Goal: Task Accomplishment & Management: Manage account settings

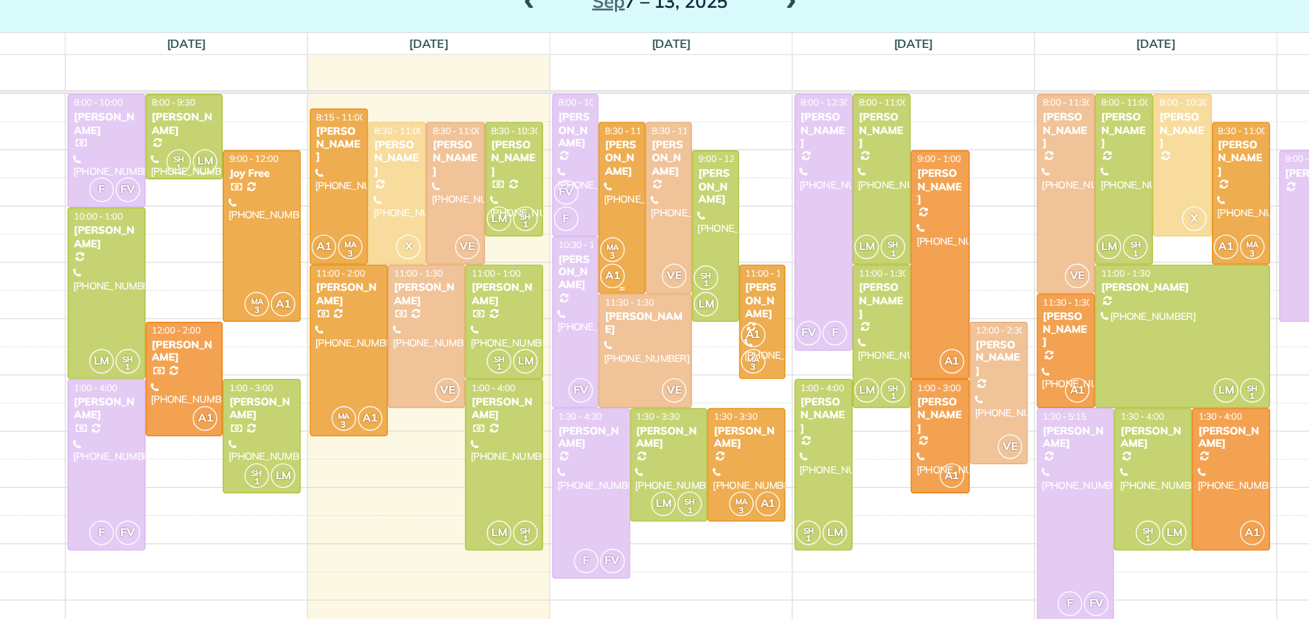
scroll to position [40, 0]
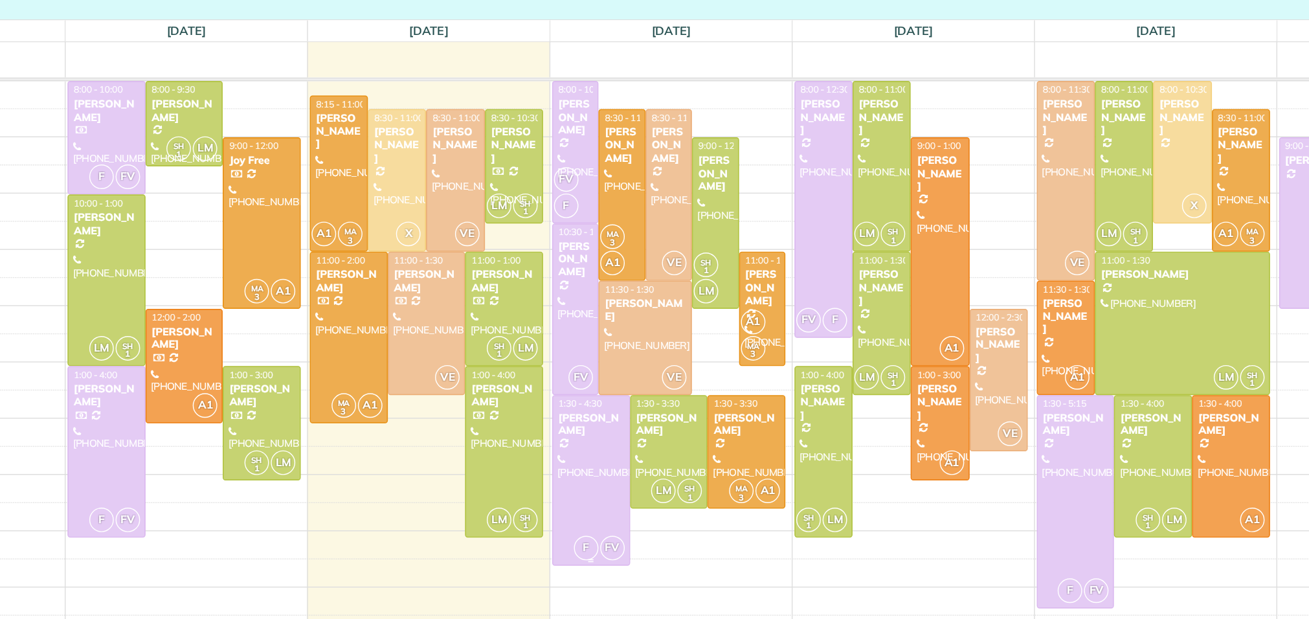
click at [629, 410] on div at bounding box center [636, 415] width 54 height 121
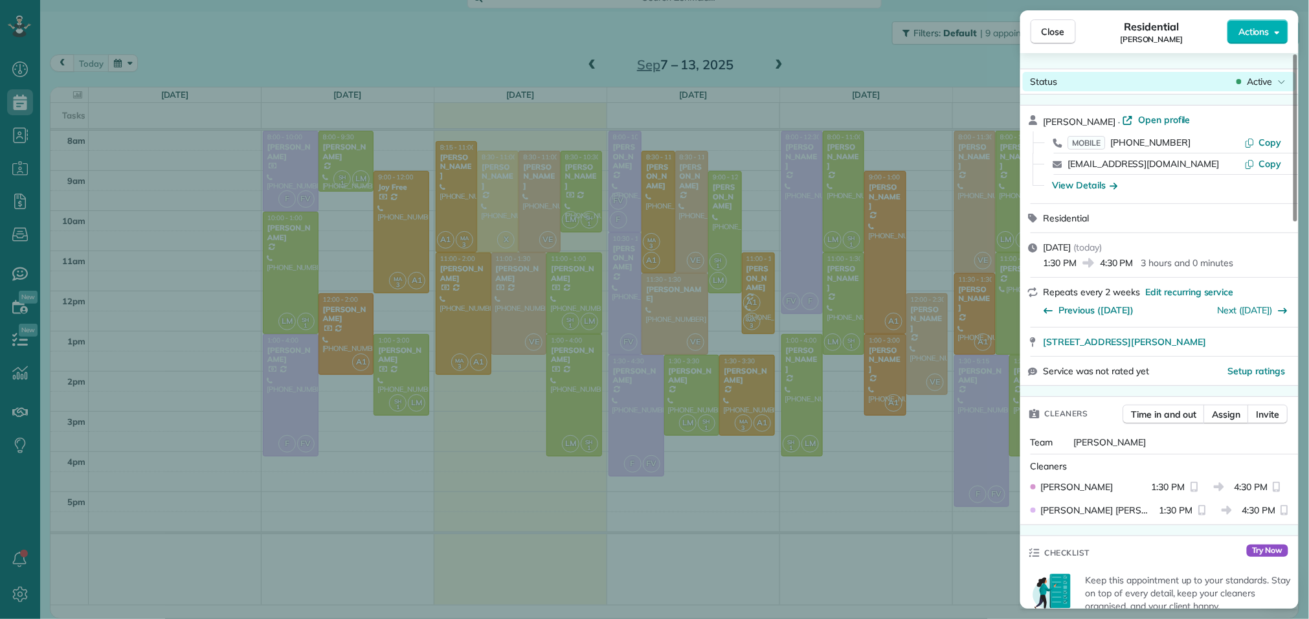
click at [1242, 77] on div "Active" at bounding box center [1261, 81] width 54 height 13
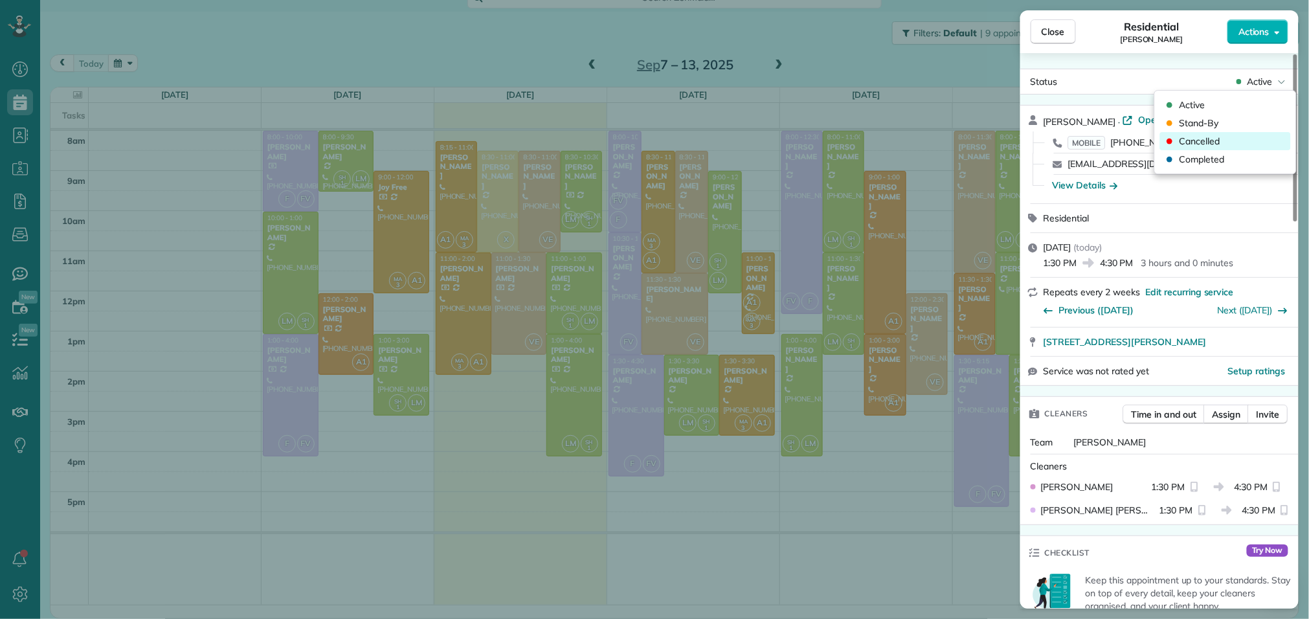
click at [1187, 145] on span "Cancelled" at bounding box center [1199, 141] width 41 height 13
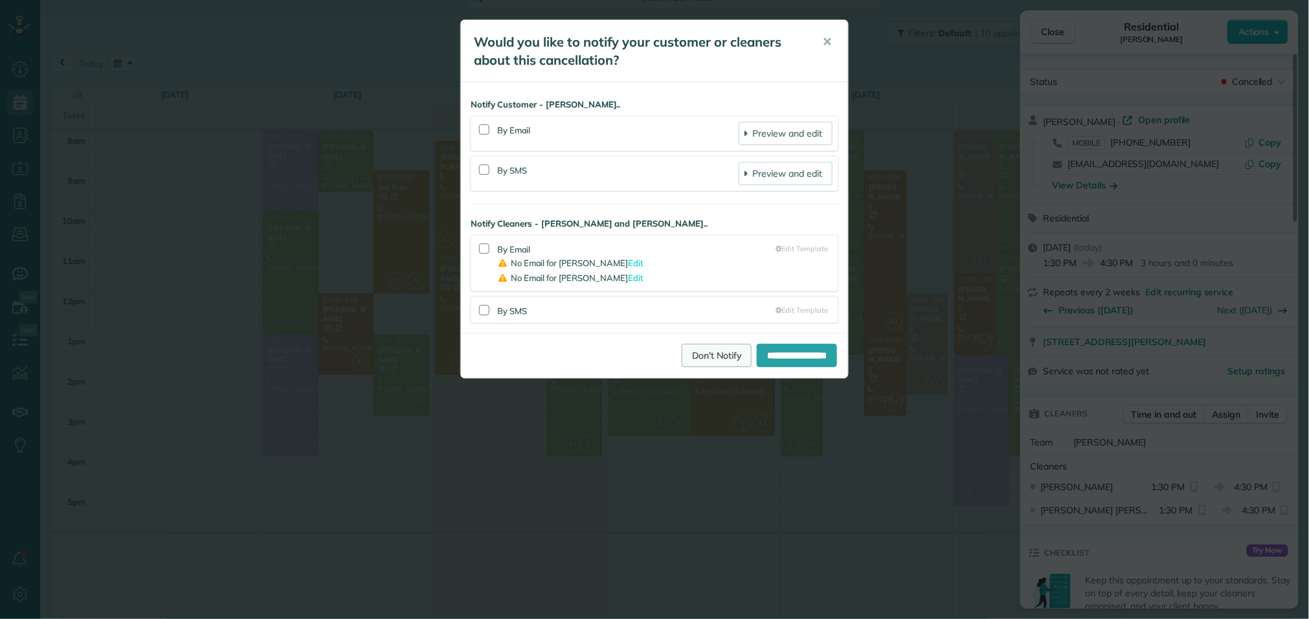
click at [688, 352] on link "Don't Notify" at bounding box center [717, 355] width 70 height 23
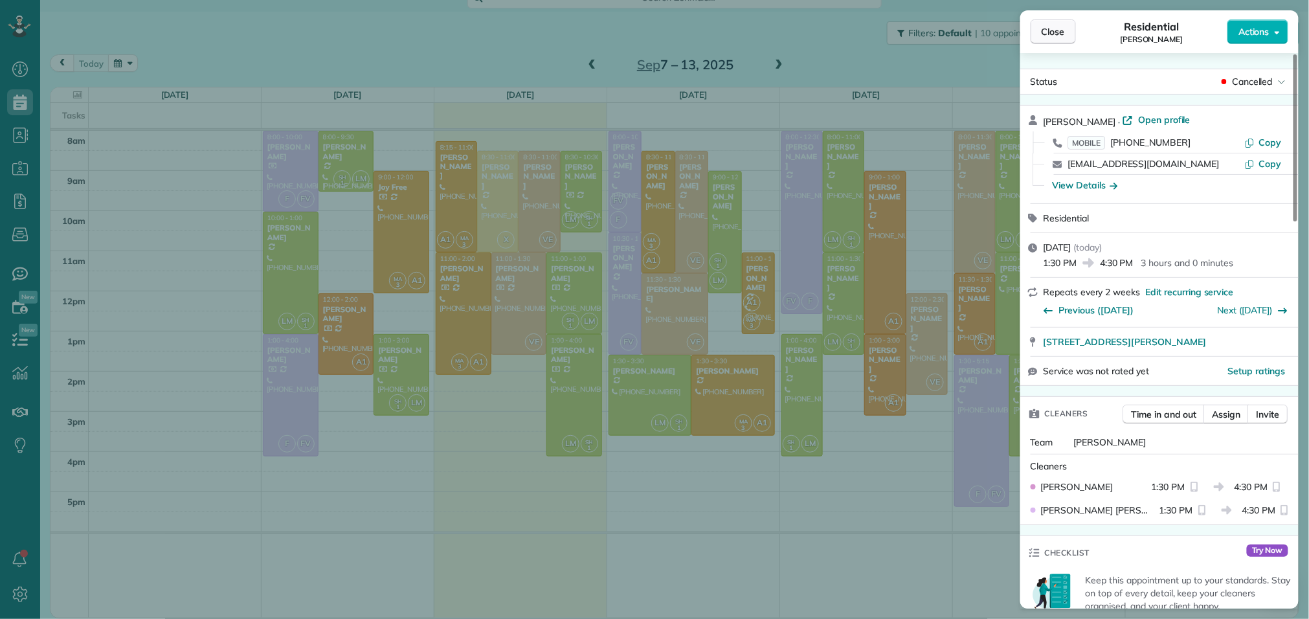
click at [1058, 25] on span "Close" at bounding box center [1053, 31] width 23 height 13
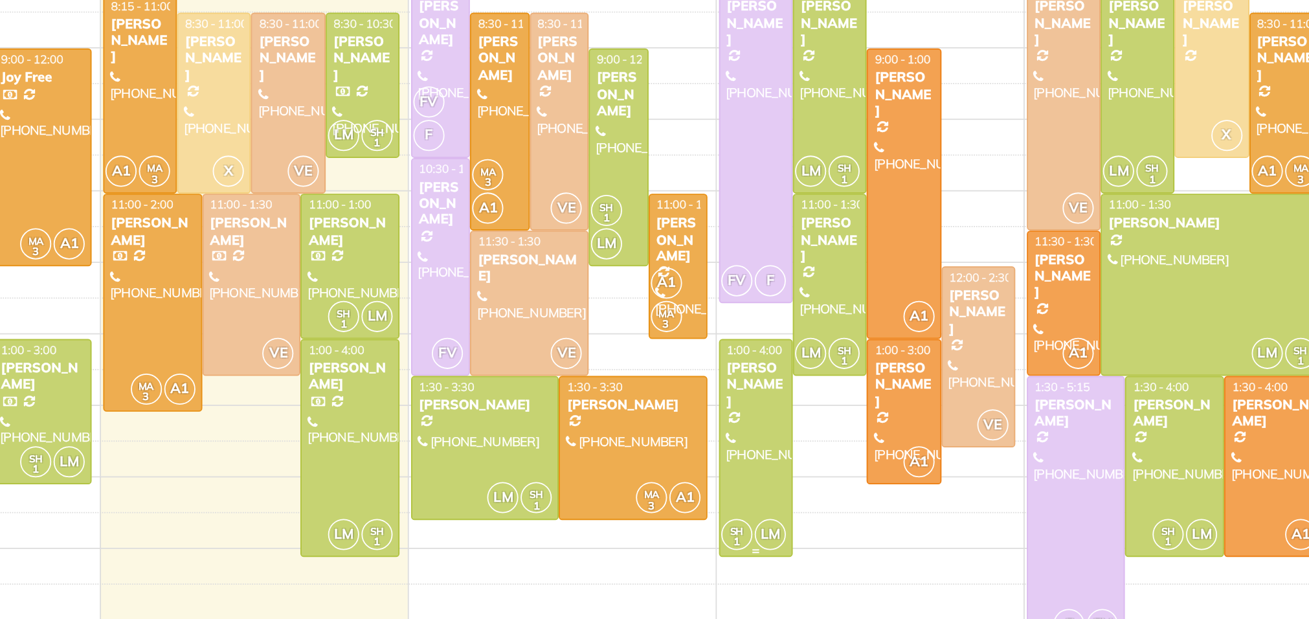
click at [801, 363] on div "[PERSON_NAME]" at bounding box center [802, 360] width 34 height 28
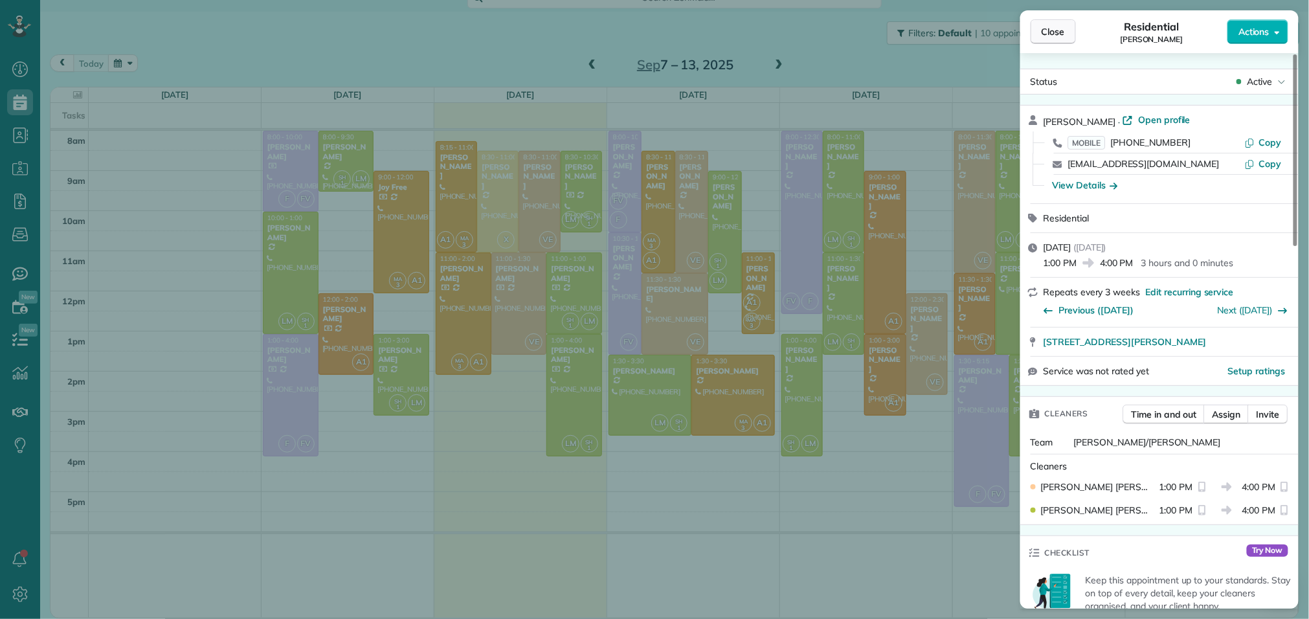
click at [1053, 37] on span "Close" at bounding box center [1053, 31] width 23 height 13
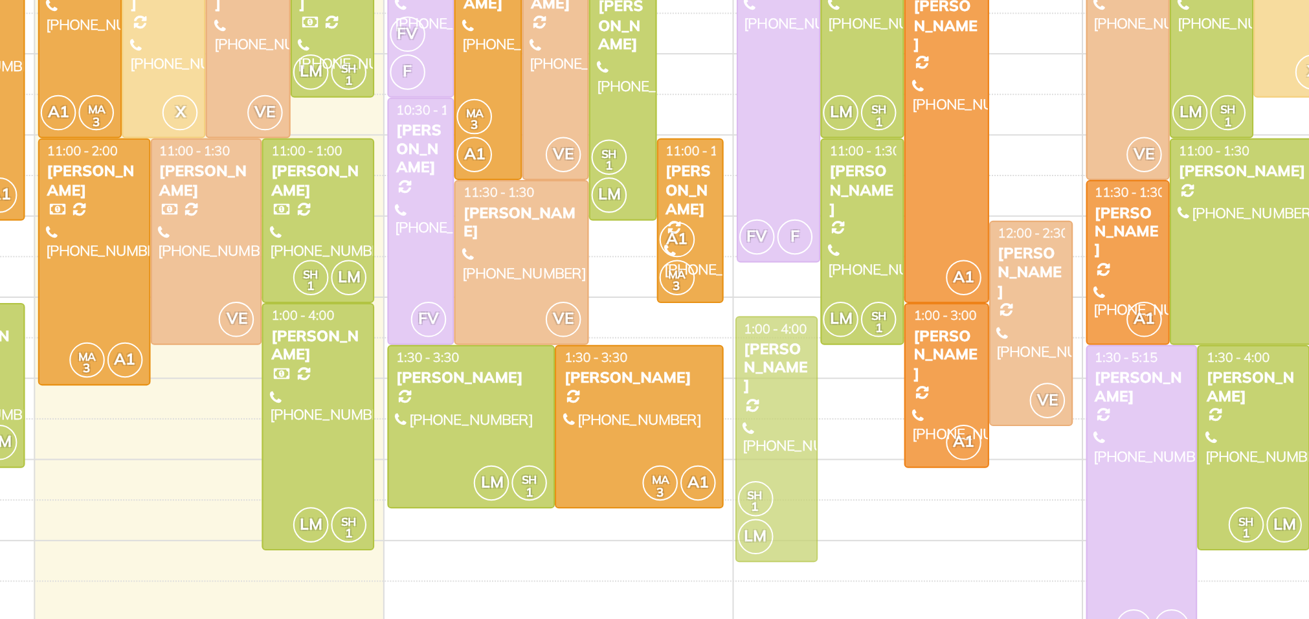
click at [805, 375] on div "[DATE] No Appointments [DATE] $993.00 31 Man Hours 7 Appointments 76% Paid All …" at bounding box center [674, 352] width 1248 height 531
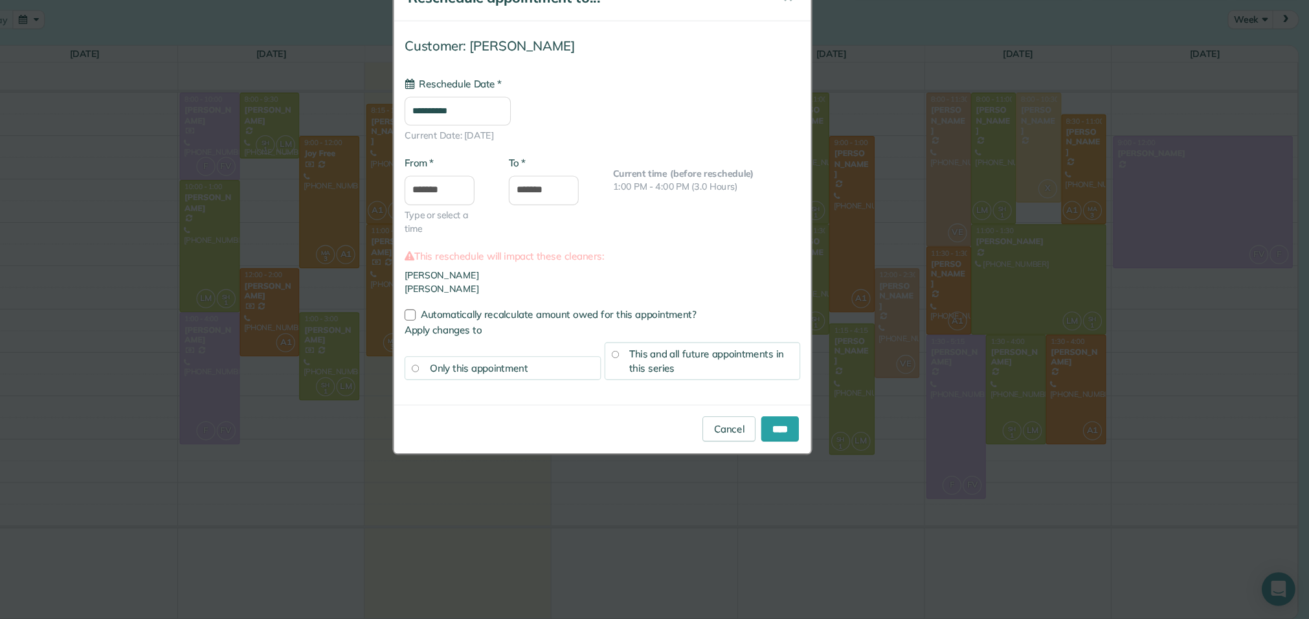
click at [538, 144] on input "**********" at bounding box center [520, 148] width 98 height 27
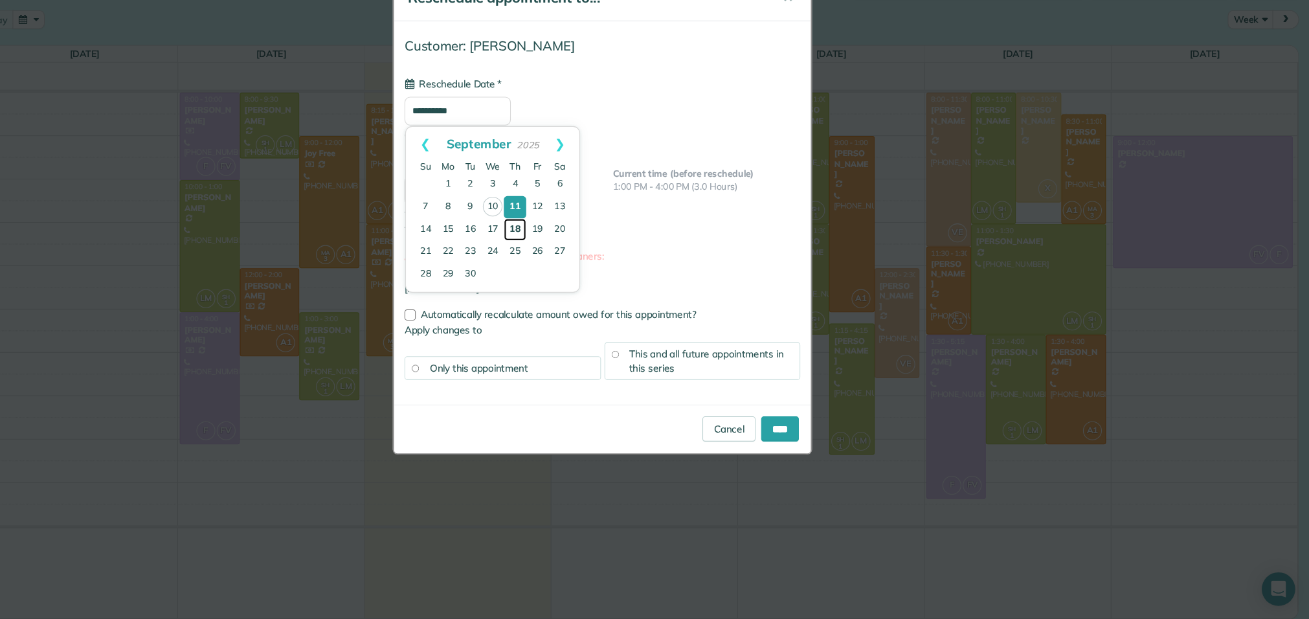
click at [572, 256] on link "18" at bounding box center [573, 257] width 21 height 21
type input "**********"
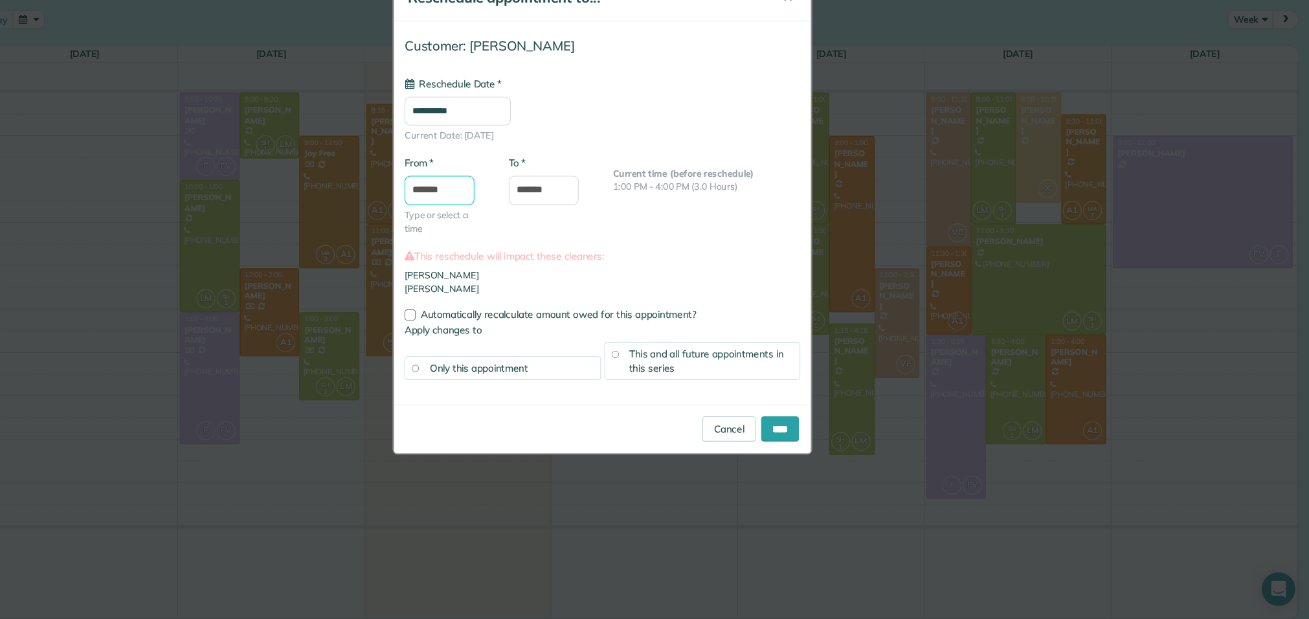
click at [509, 212] on input "*******" at bounding box center [503, 221] width 65 height 27
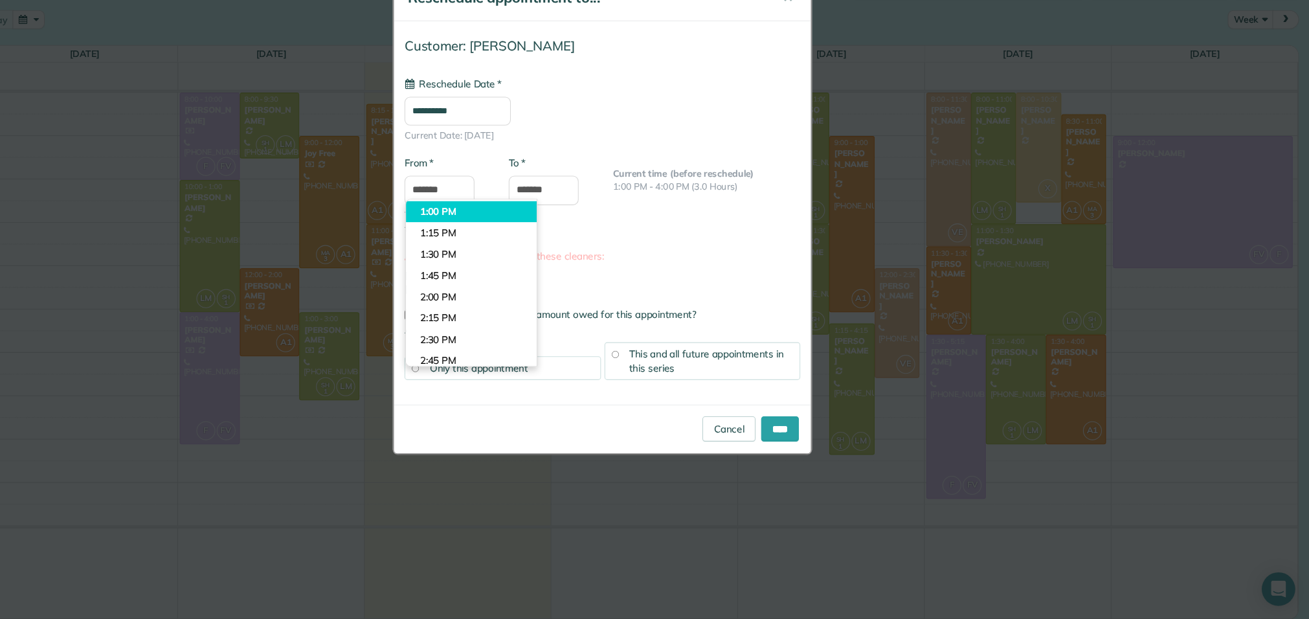
click at [506, 236] on body "Dashboard Scheduling Calendar View List View Dispatch View - Weekly scheduling …" at bounding box center [654, 309] width 1309 height 619
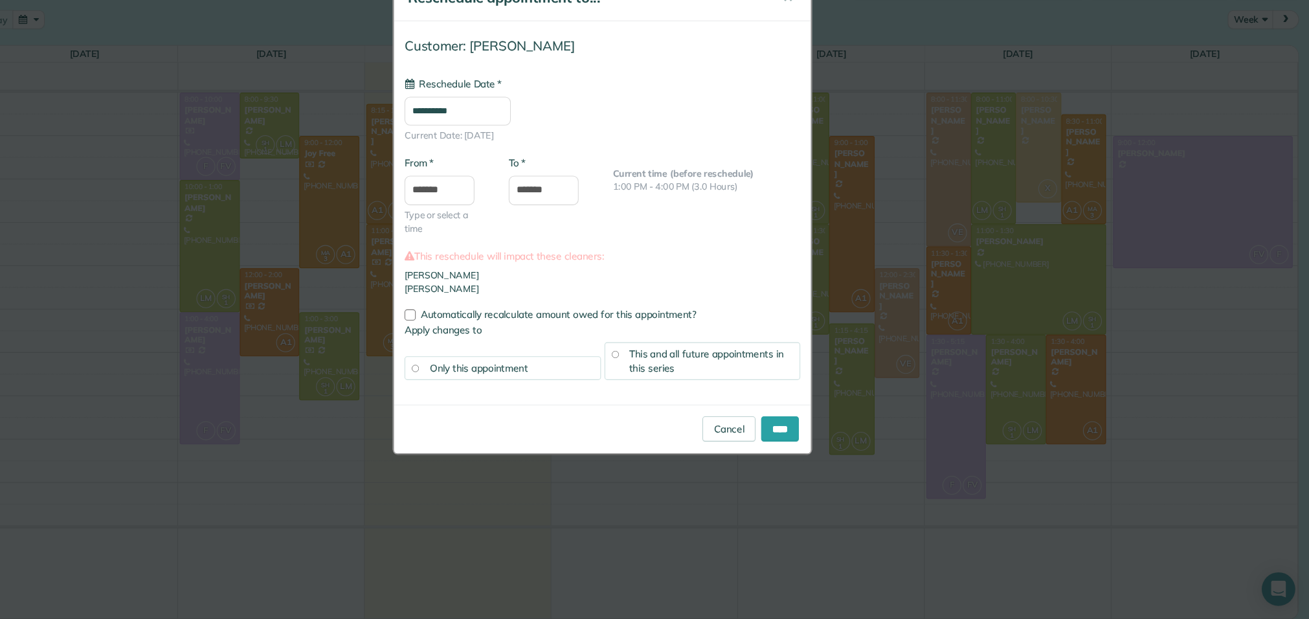
type input "*******"
click at [605, 228] on input "*******" at bounding box center [600, 221] width 65 height 27
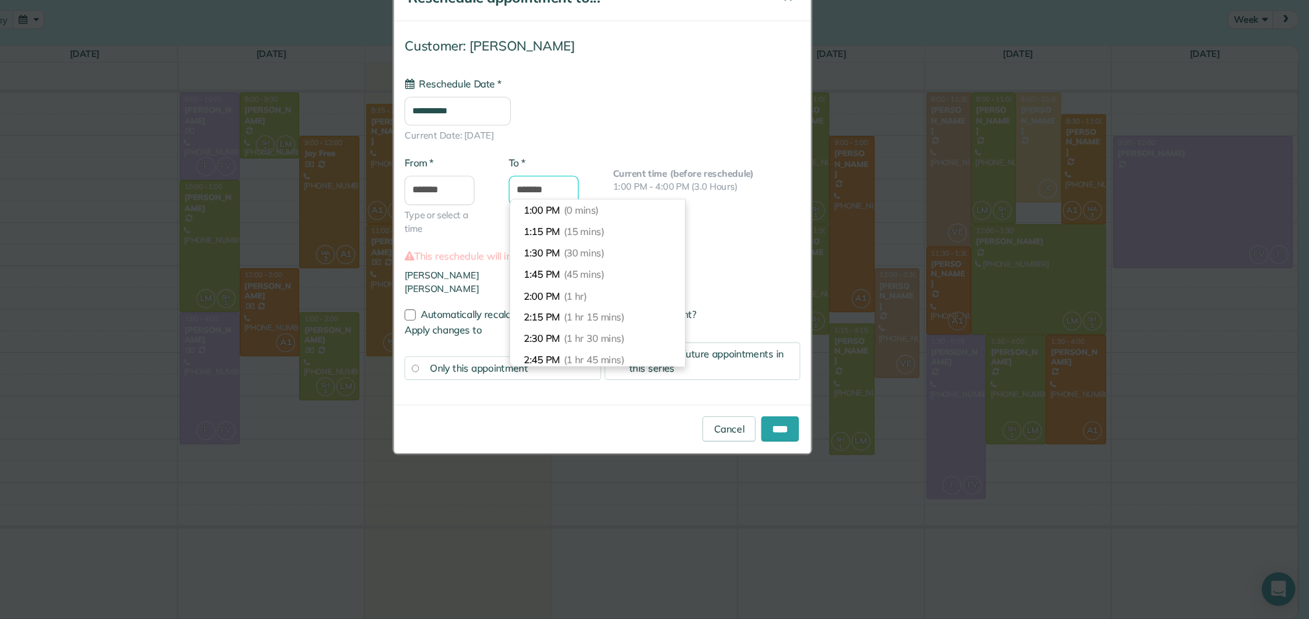
scroll to position [236, 0]
click at [604, 234] on li "4:00 PM (3 hrs)" at bounding box center [650, 241] width 162 height 20
type input "*******"
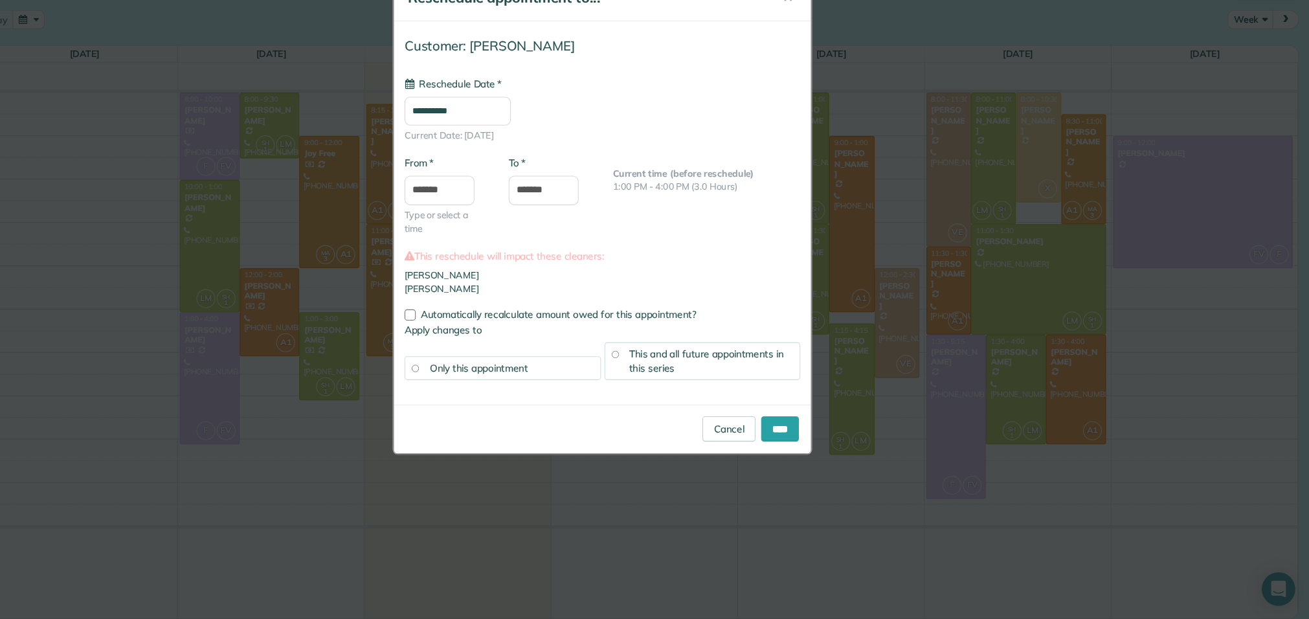
click at [675, 373] on div "This and all future appointments in this series" at bounding box center [747, 379] width 182 height 35
click at [826, 445] on input "****" at bounding box center [818, 441] width 35 height 23
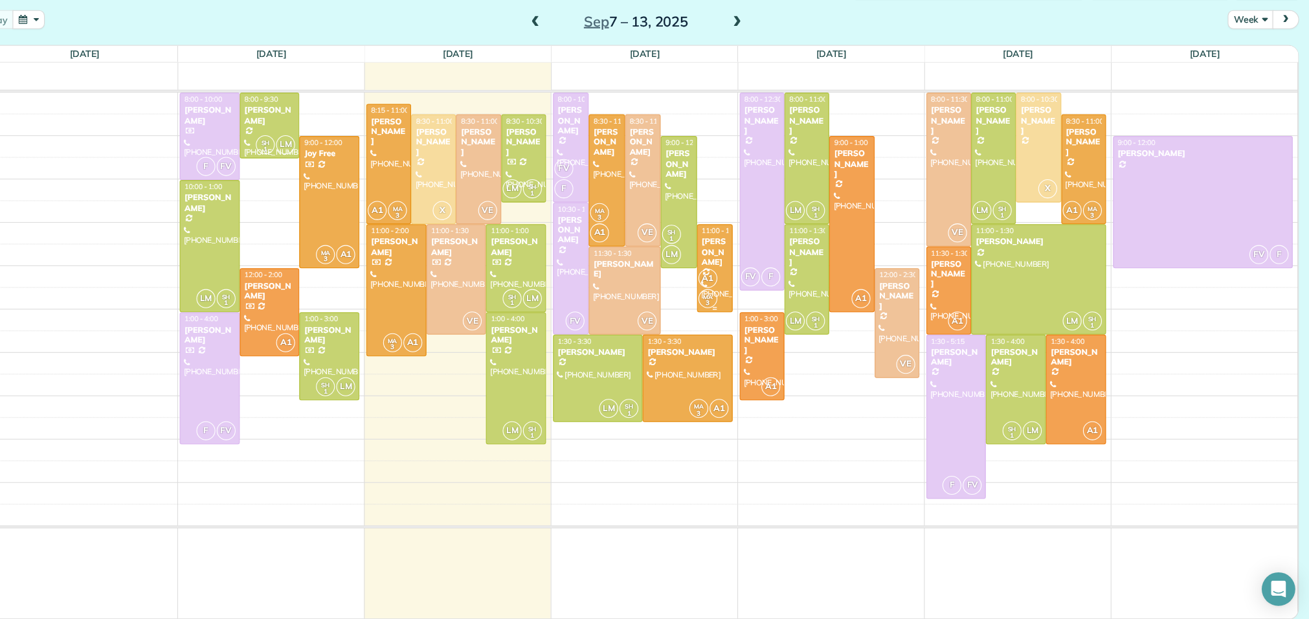
scroll to position [0, 0]
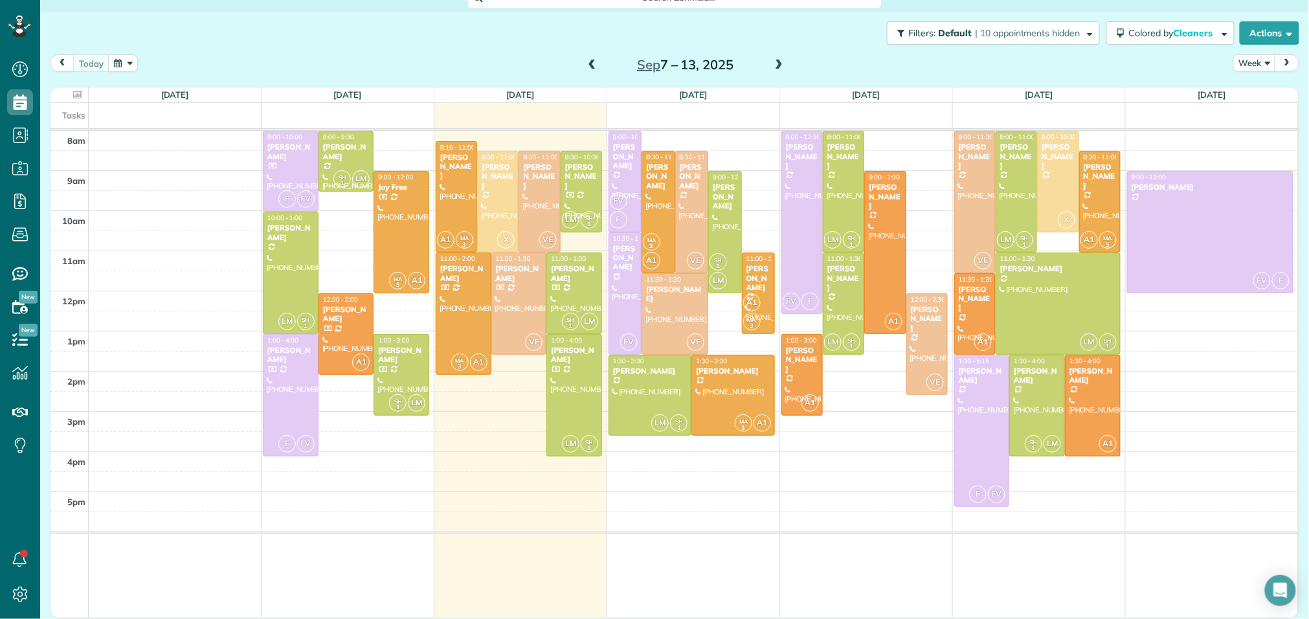
click at [787, 65] on div "[DATE] – [DATE]" at bounding box center [685, 64] width 207 height 21
click at [779, 63] on span at bounding box center [779, 66] width 14 height 12
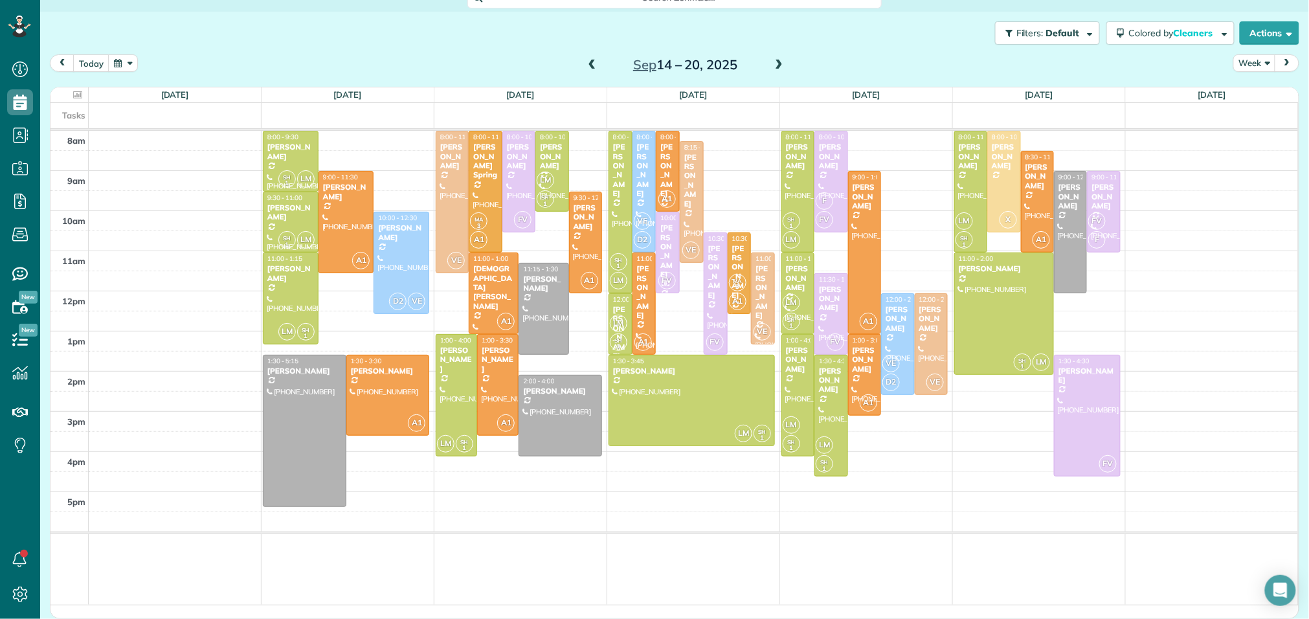
click at [592, 64] on span at bounding box center [592, 66] width 14 height 12
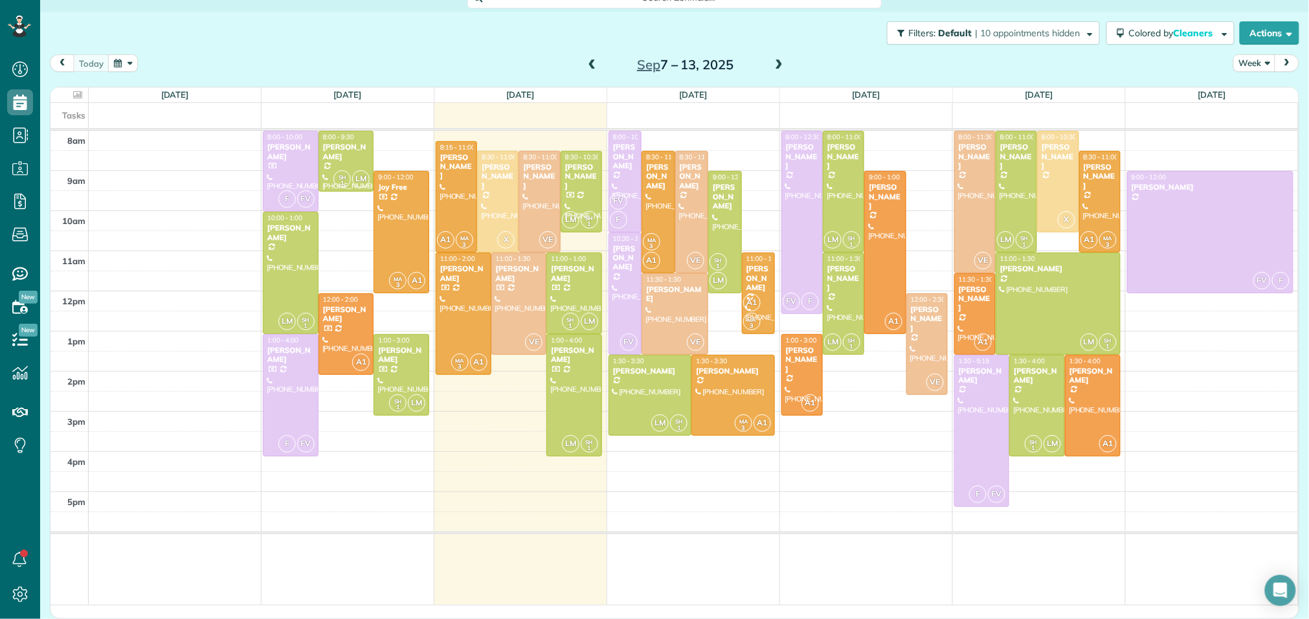
click at [775, 63] on span at bounding box center [779, 66] width 14 height 12
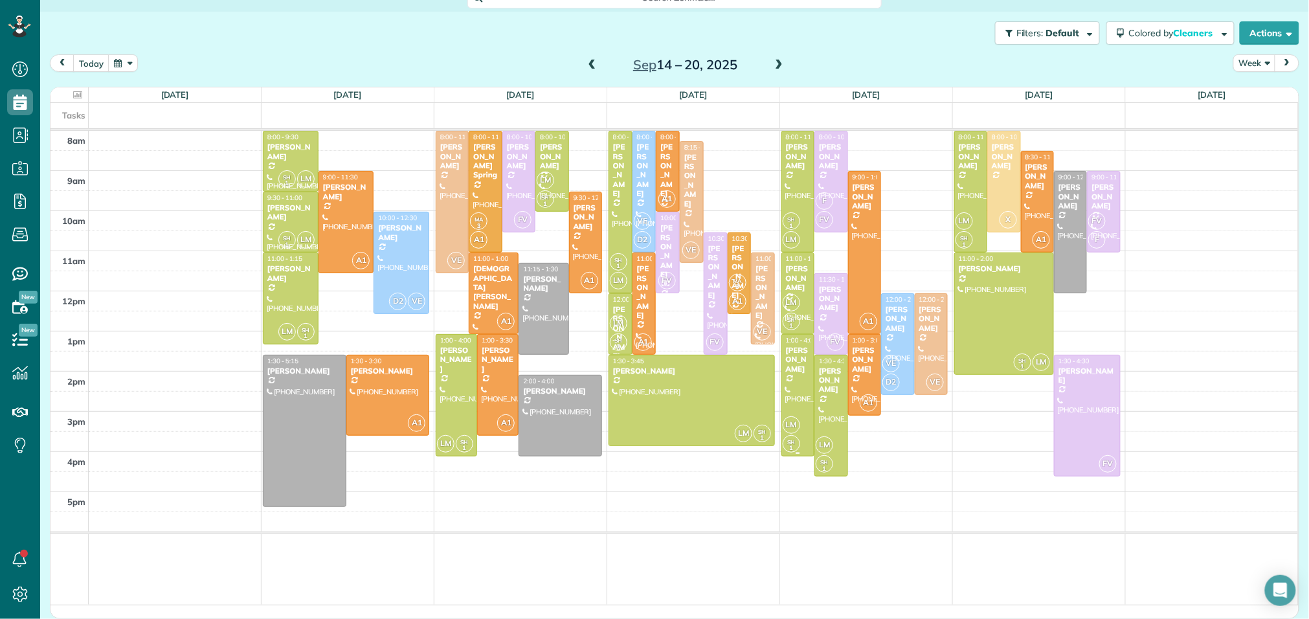
click at [802, 391] on div at bounding box center [798, 395] width 32 height 121
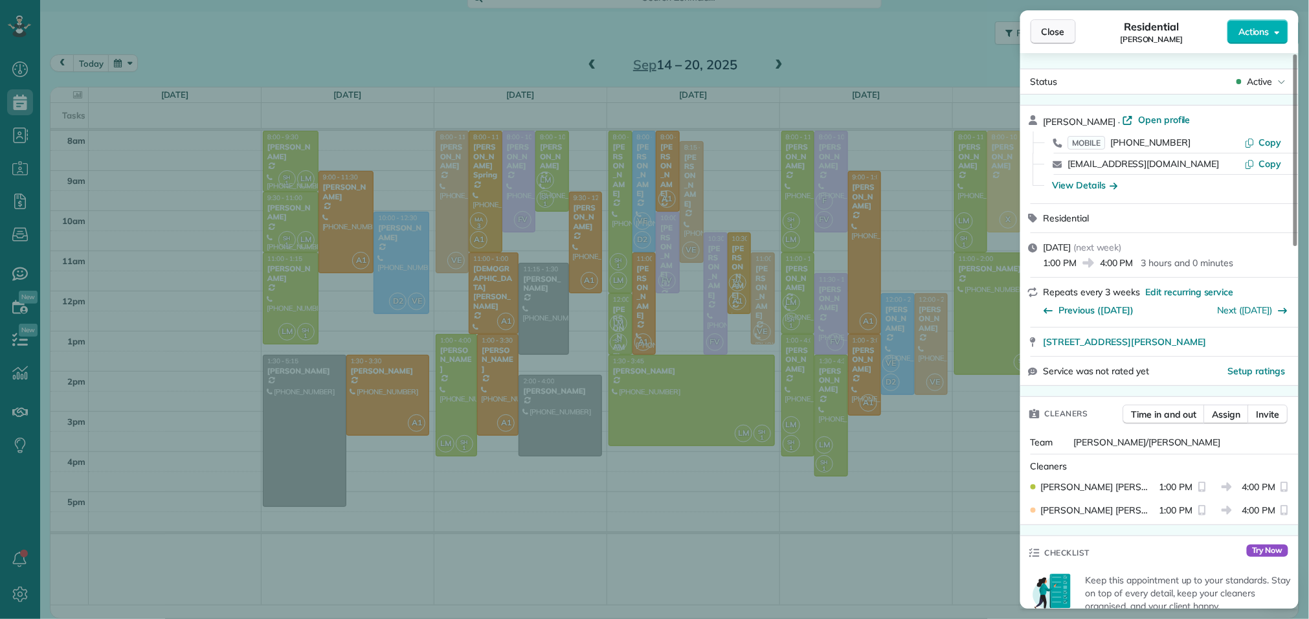
click at [1062, 34] on span "Close" at bounding box center [1053, 31] width 23 height 13
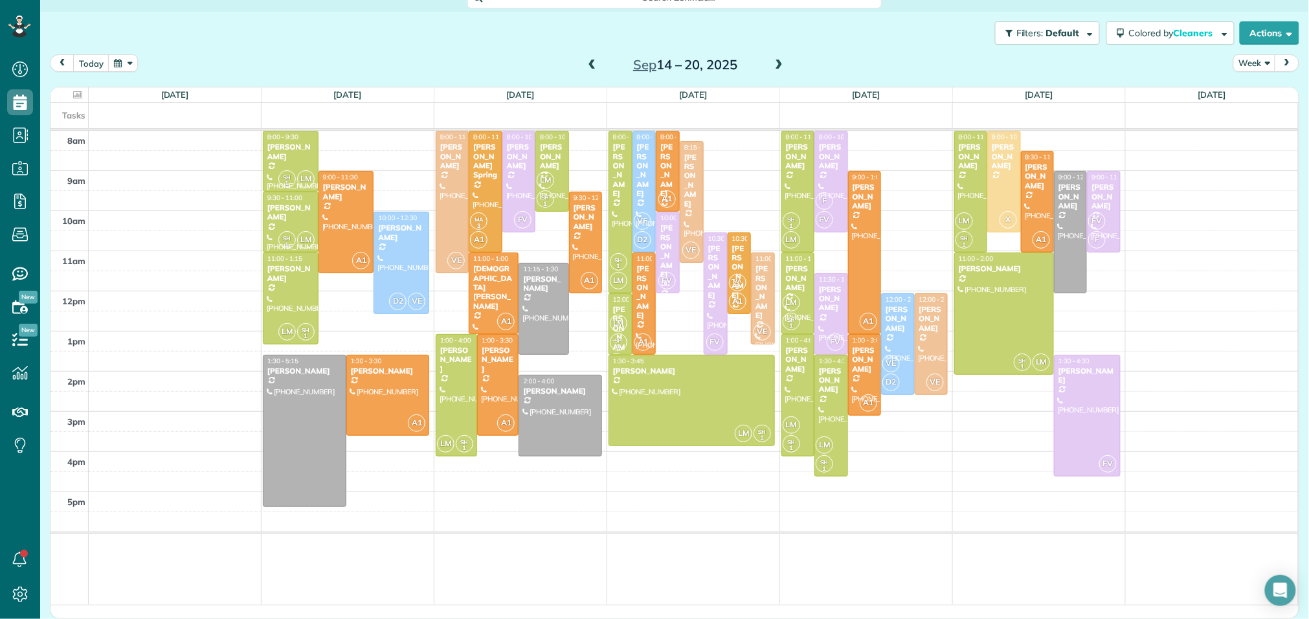
click at [882, 37] on div "Filters: Default | 10 appointments hidden Colored by Cleaners Color by Cleaner …" at bounding box center [674, 33] width 1269 height 43
click at [795, 363] on div "[PERSON_NAME]" at bounding box center [797, 360] width 25 height 28
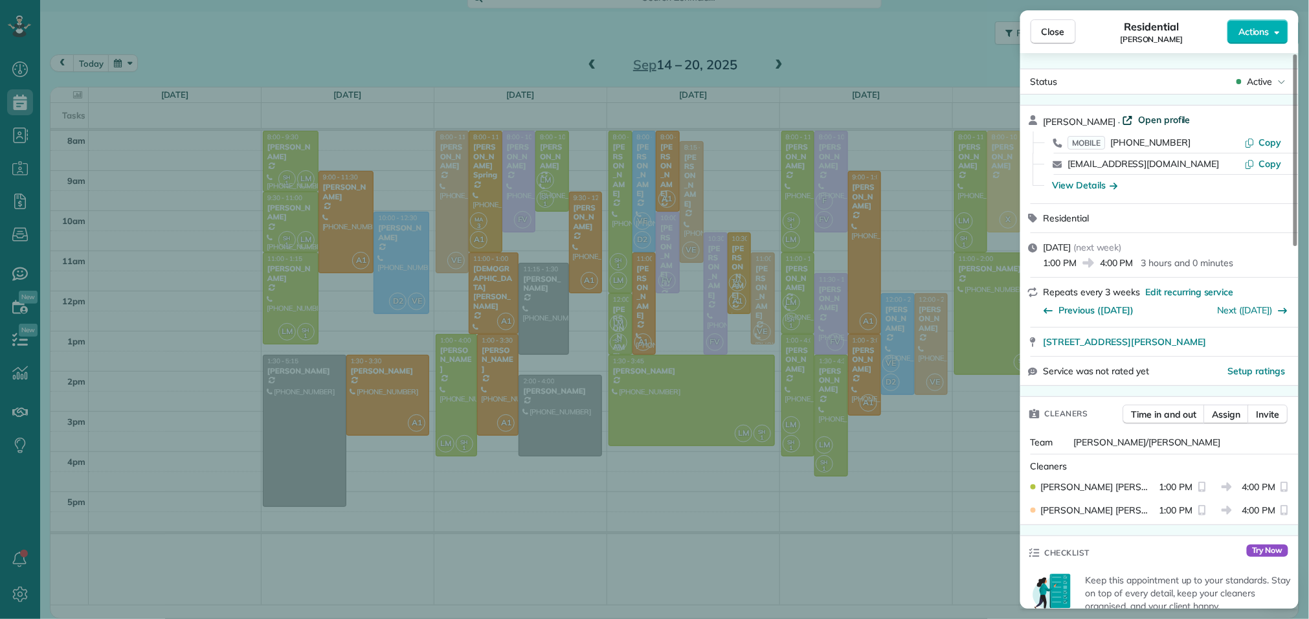
click at [1164, 118] on span "Open profile" at bounding box center [1164, 119] width 52 height 13
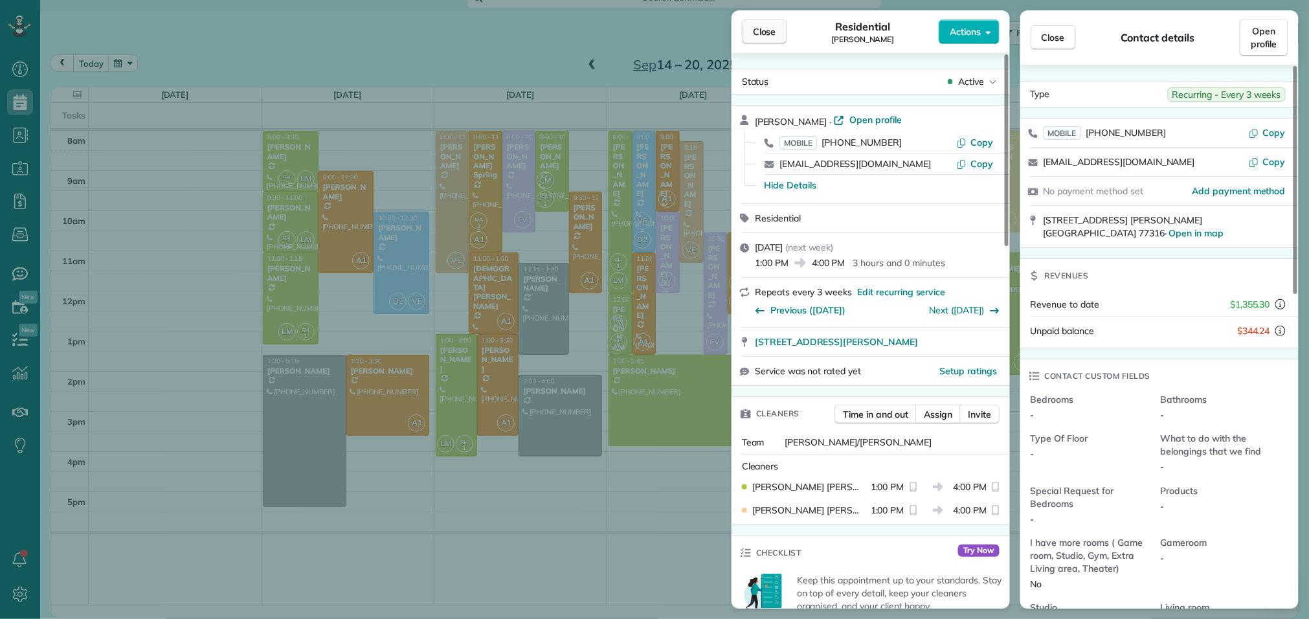
click at [764, 39] on button "Close" at bounding box center [764, 31] width 45 height 25
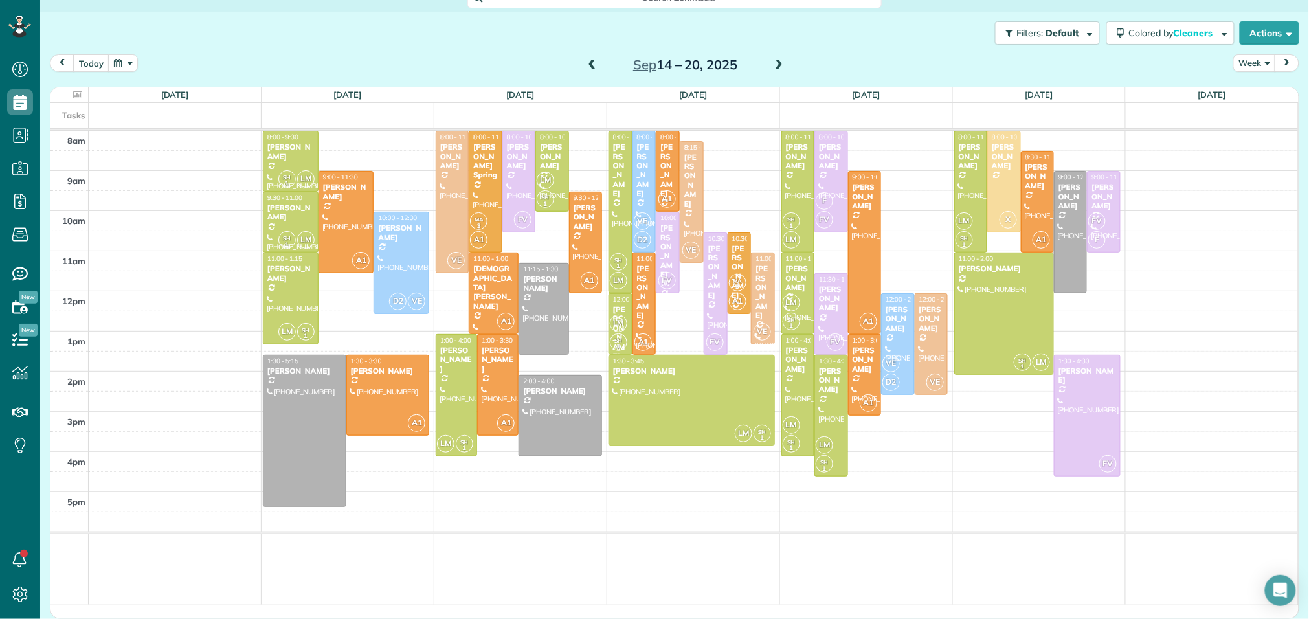
click at [599, 61] on span at bounding box center [592, 66] width 14 height 12
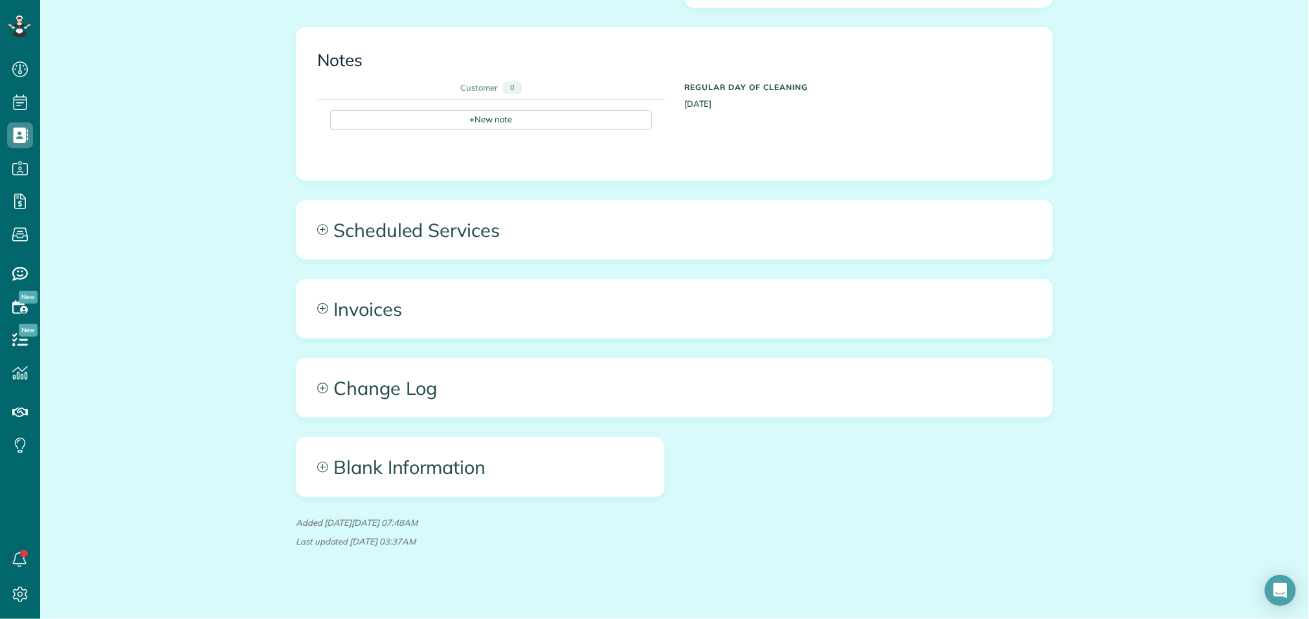
scroll to position [818, 0]
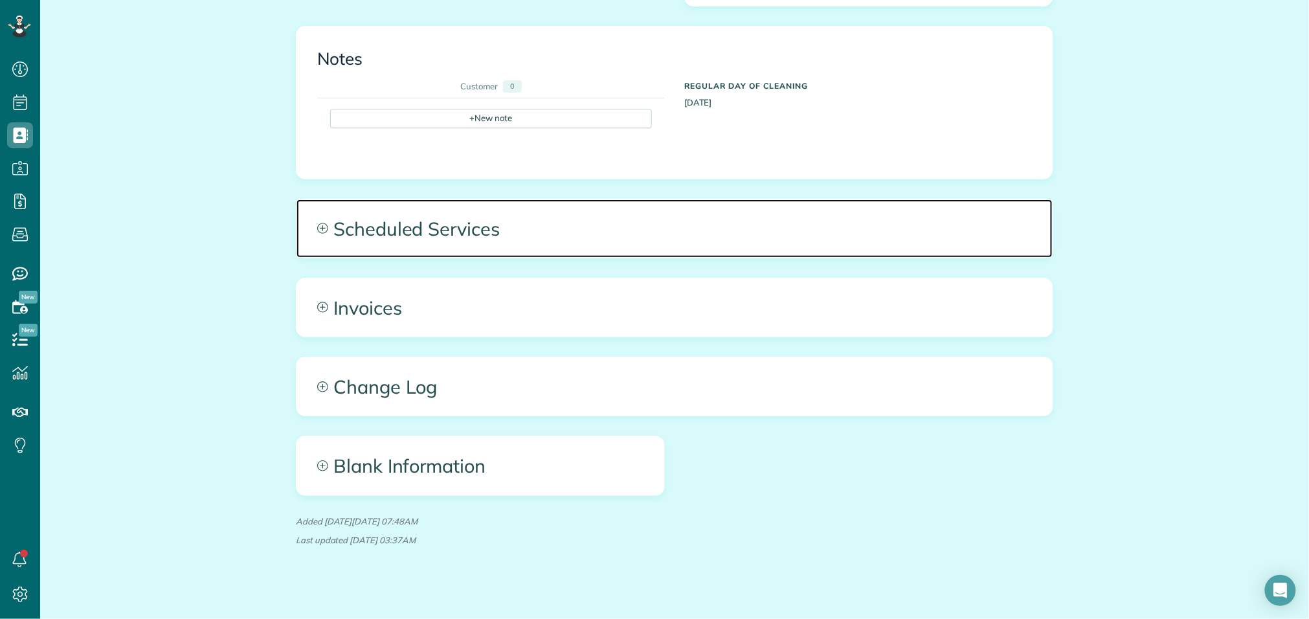
click at [384, 209] on span "Scheduled Services" at bounding box center [674, 228] width 756 height 58
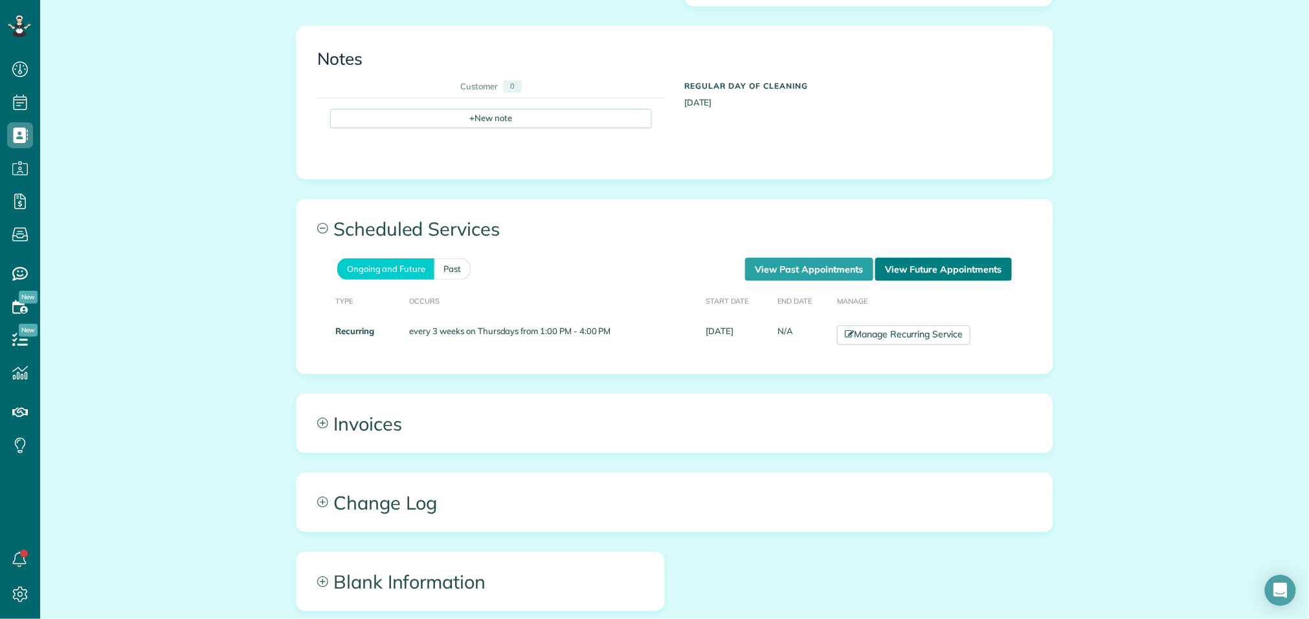
click at [925, 260] on link "View Future Appointments" at bounding box center [943, 269] width 137 height 23
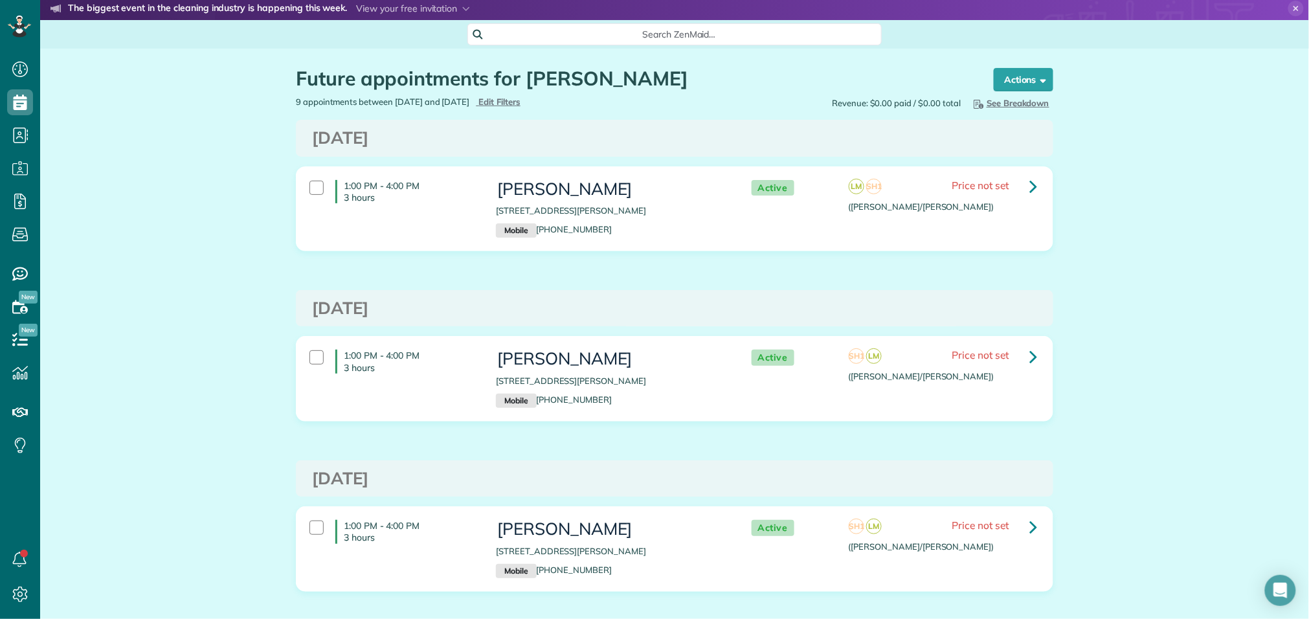
scroll to position [5, 0]
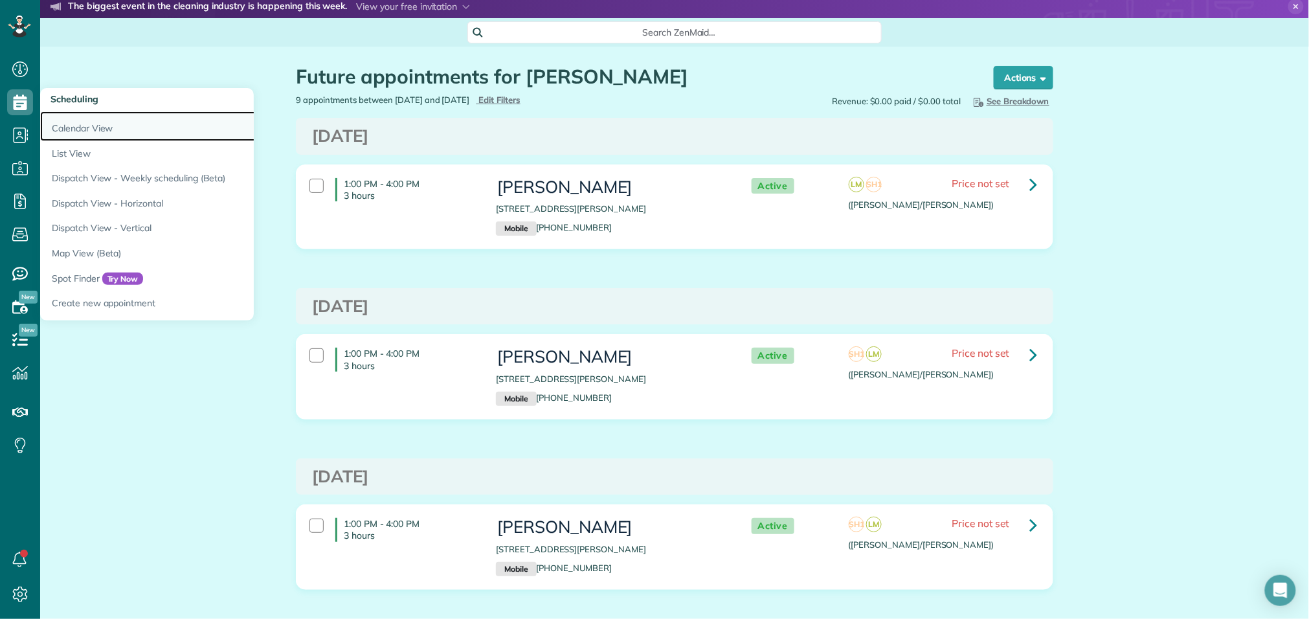
click at [109, 136] on link "Calendar View" at bounding box center [202, 126] width 324 height 30
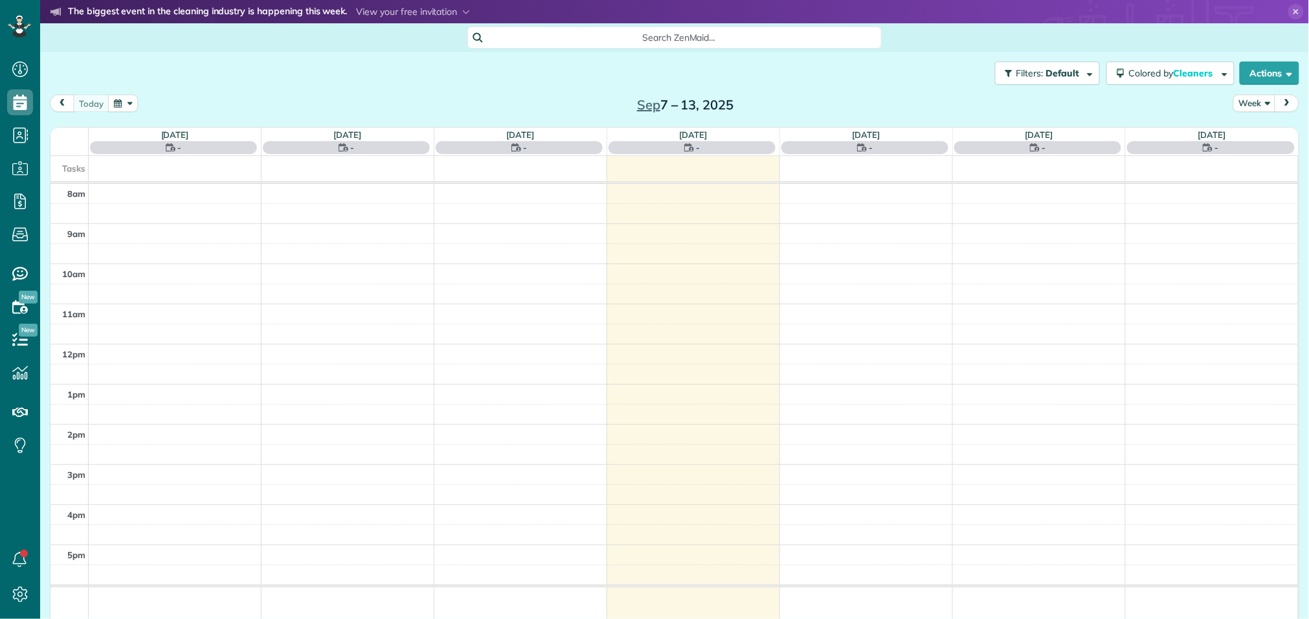
scroll to position [5, 5]
